Goal: Task Accomplishment & Management: Manage account settings

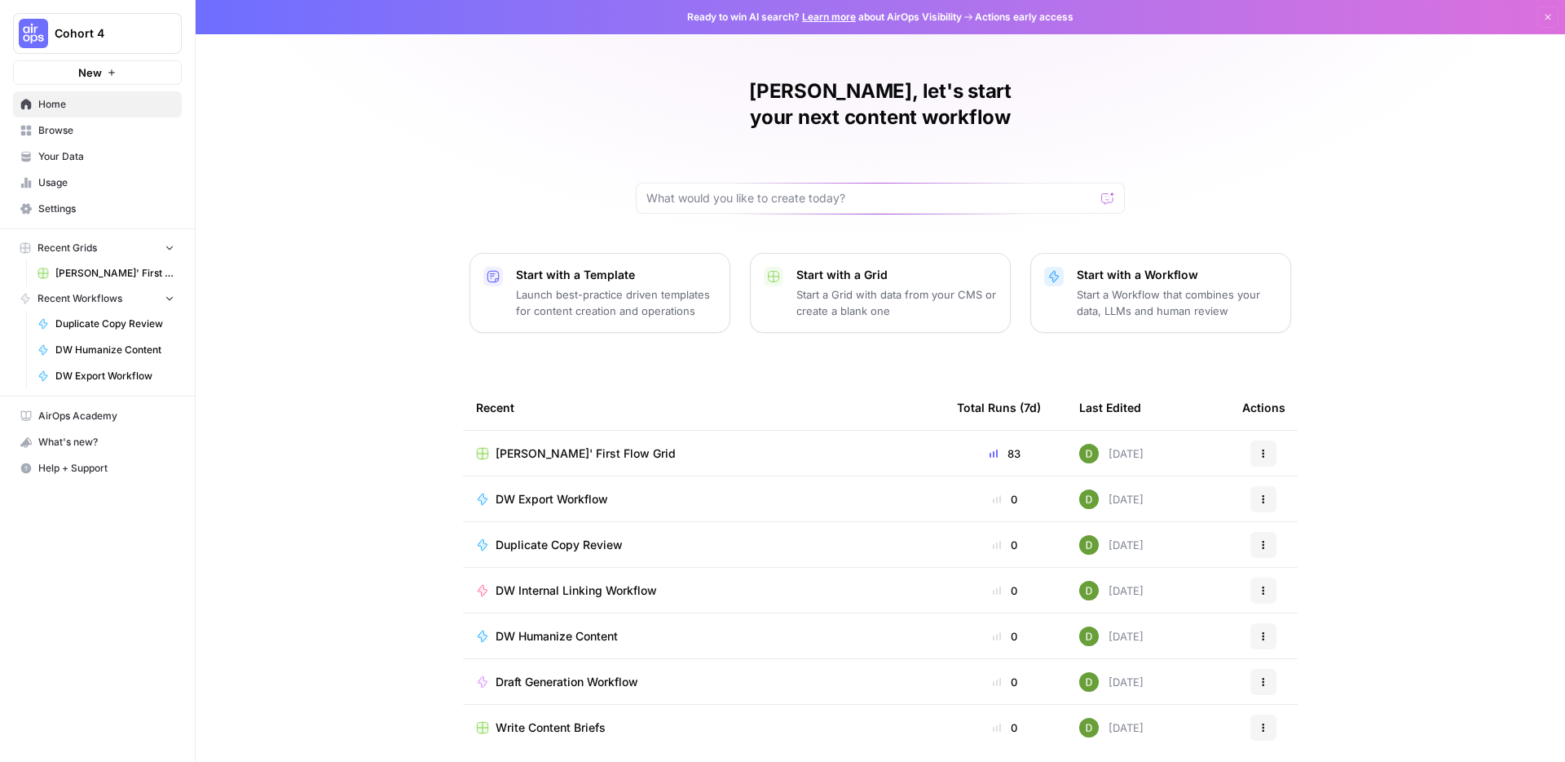
click at [81, 210] on span "Settings" at bounding box center [106, 208] width 136 height 15
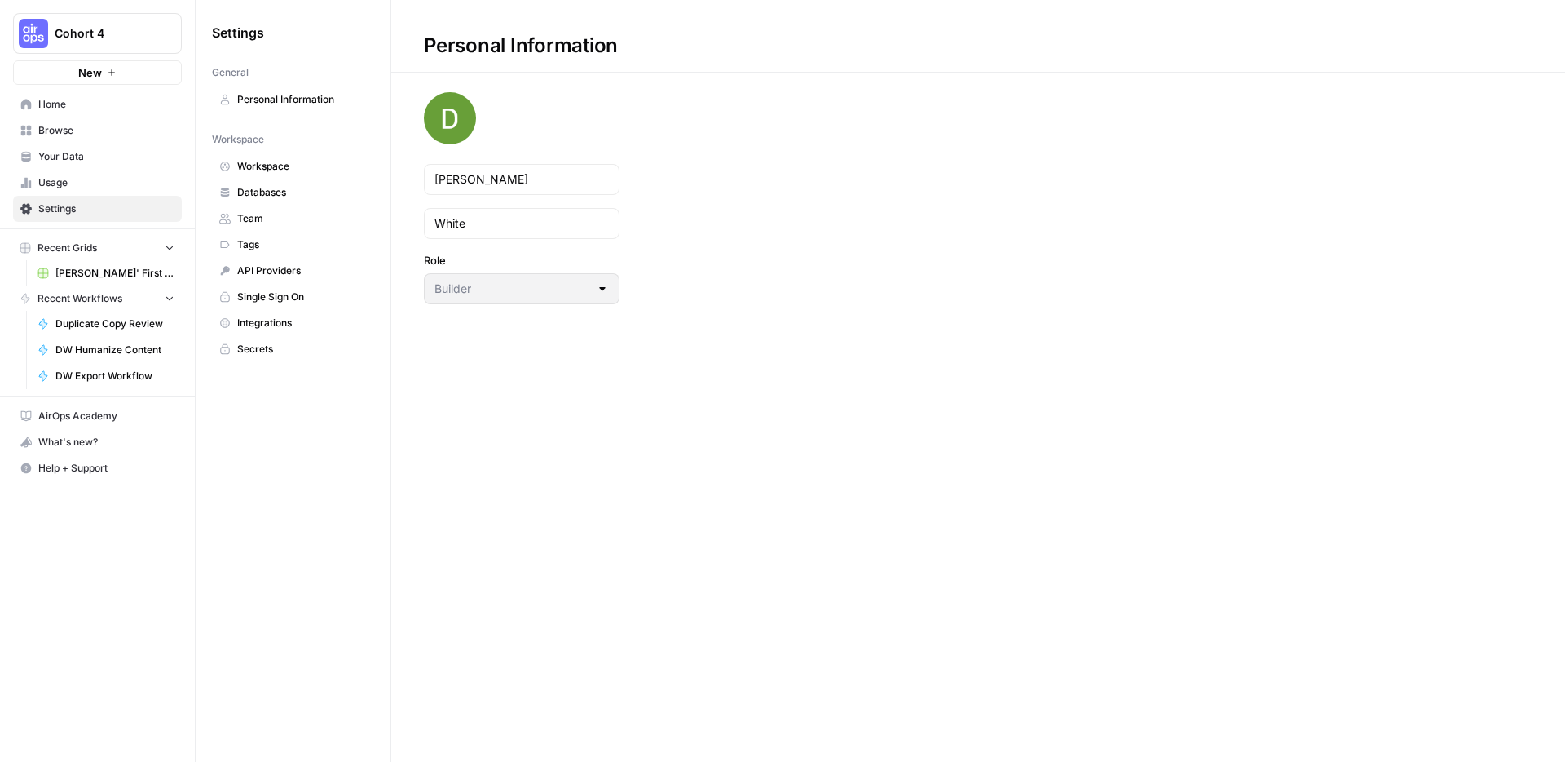
click at [285, 92] on span "Personal Information" at bounding box center [302, 99] width 130 height 15
click at [298, 209] on link "Team" at bounding box center [293, 218] width 162 height 26
